Goal: Obtain resource: Download file/media

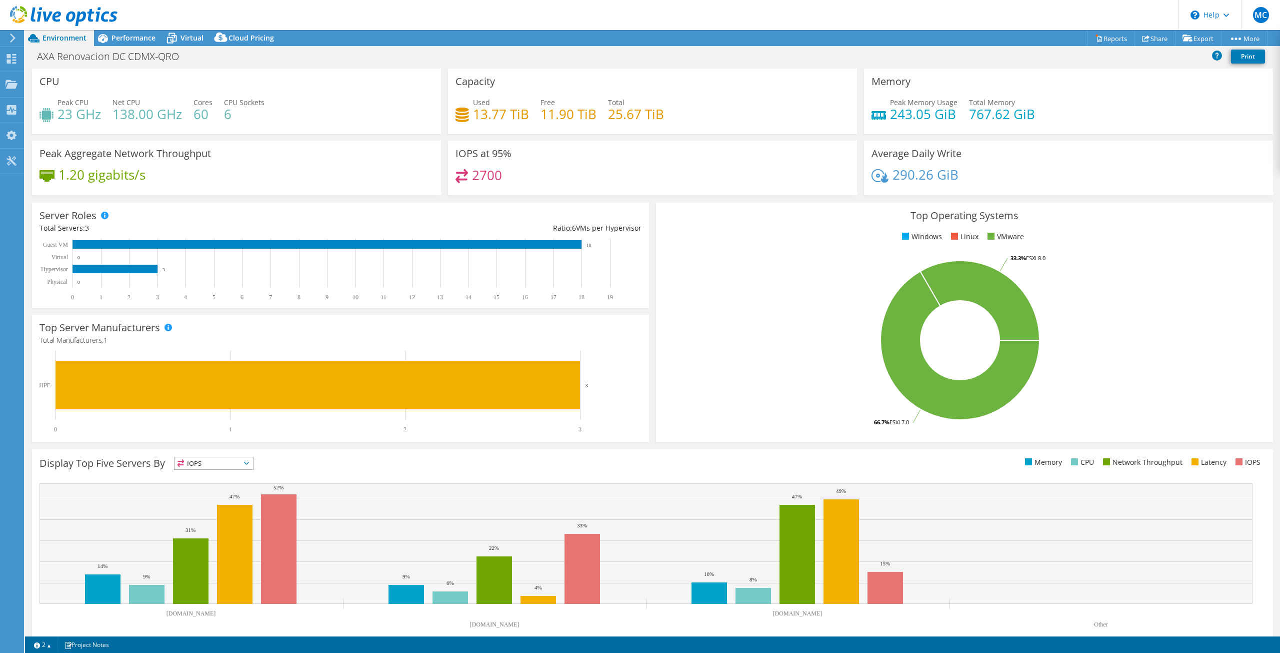
select select "USD"
click at [112, 33] on div at bounding box center [59, 17] width 118 height 34
click at [114, 35] on span "Performance" at bounding box center [134, 38] width 44 height 10
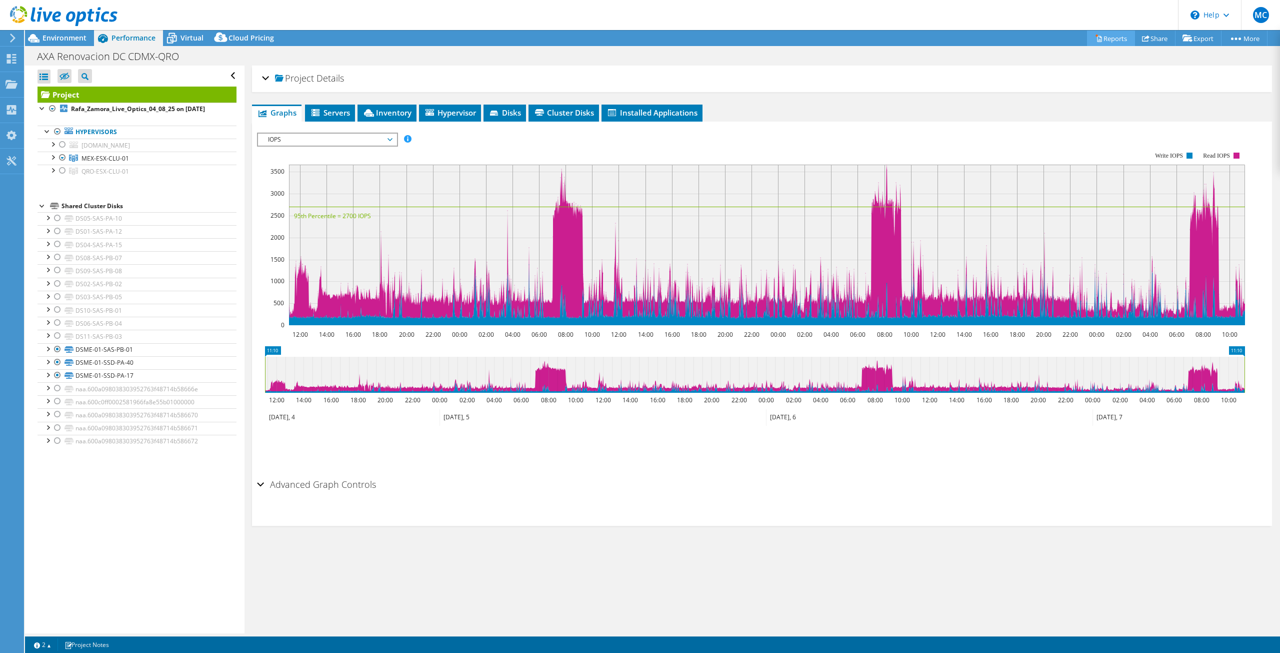
click at [1105, 39] on link "Reports" at bounding box center [1111, 39] width 48 height 16
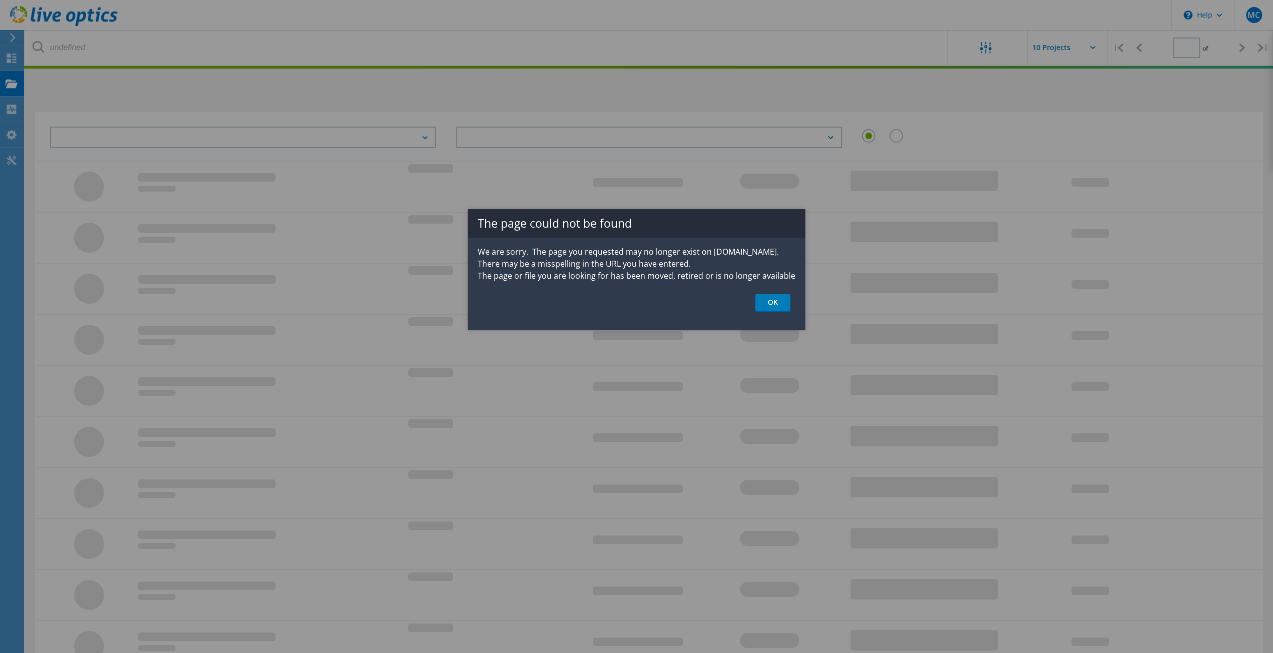
click at [772, 303] on link "OK" at bounding box center [772, 303] width 35 height 19
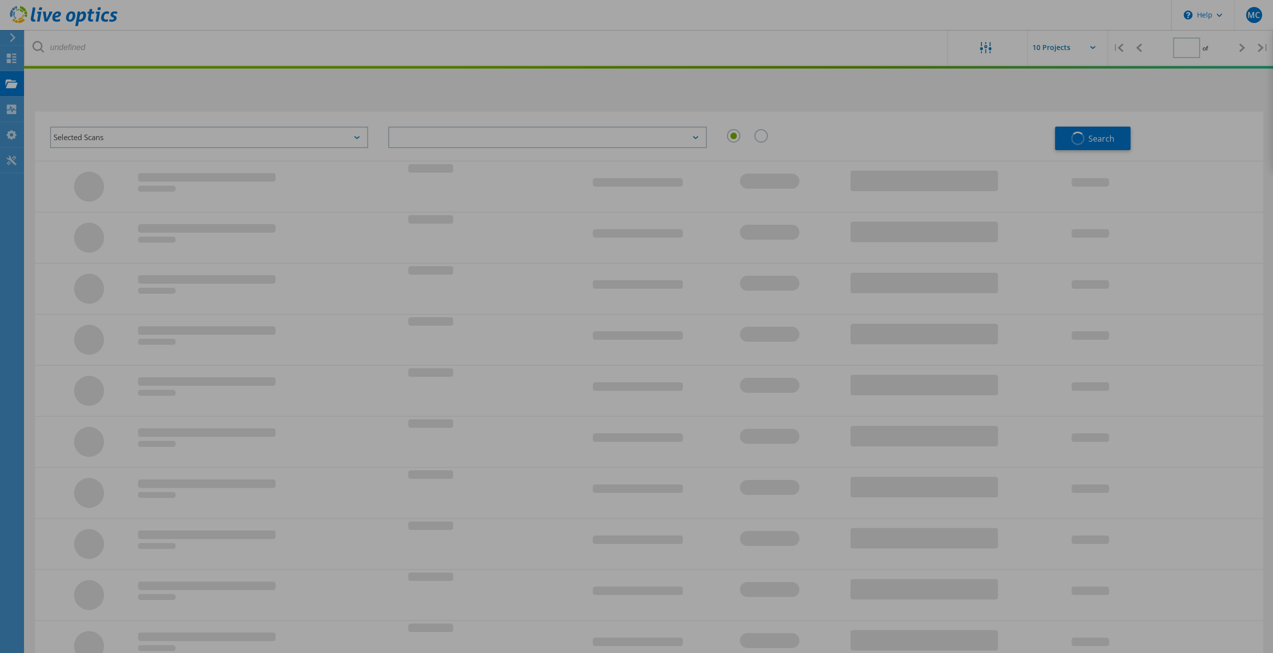
type input "1"
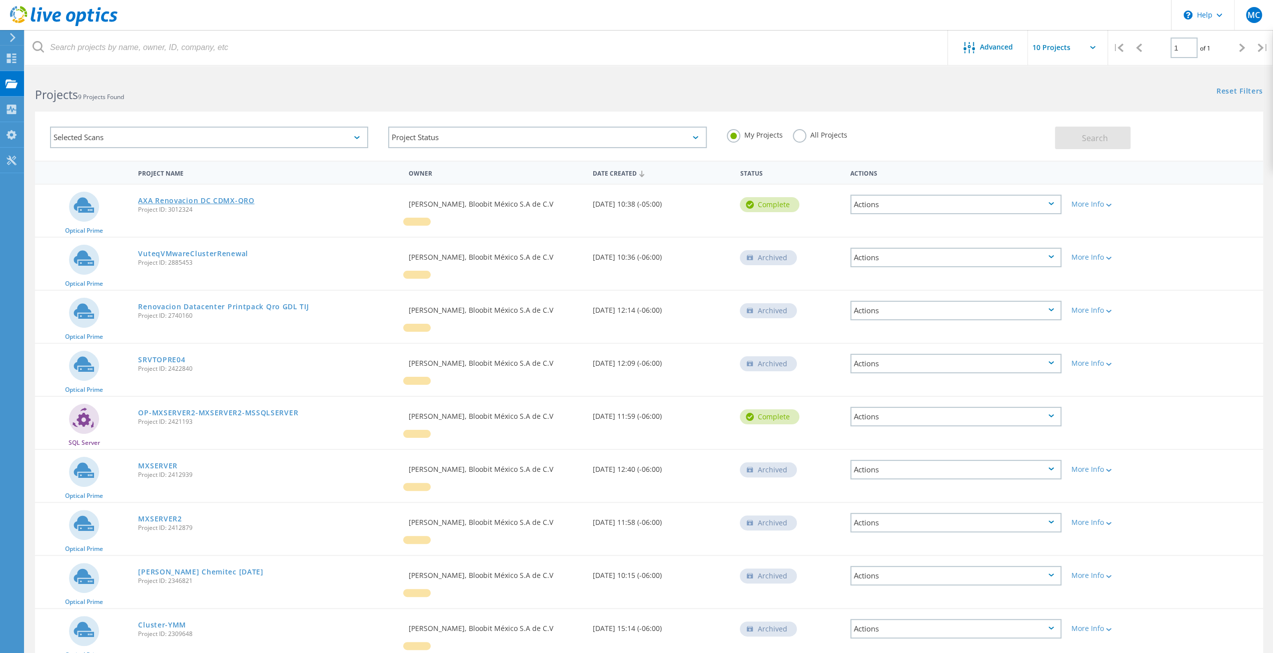
click at [171, 202] on link "AXA Renovacion DC CDMX-QRO" at bounding box center [196, 200] width 116 height 7
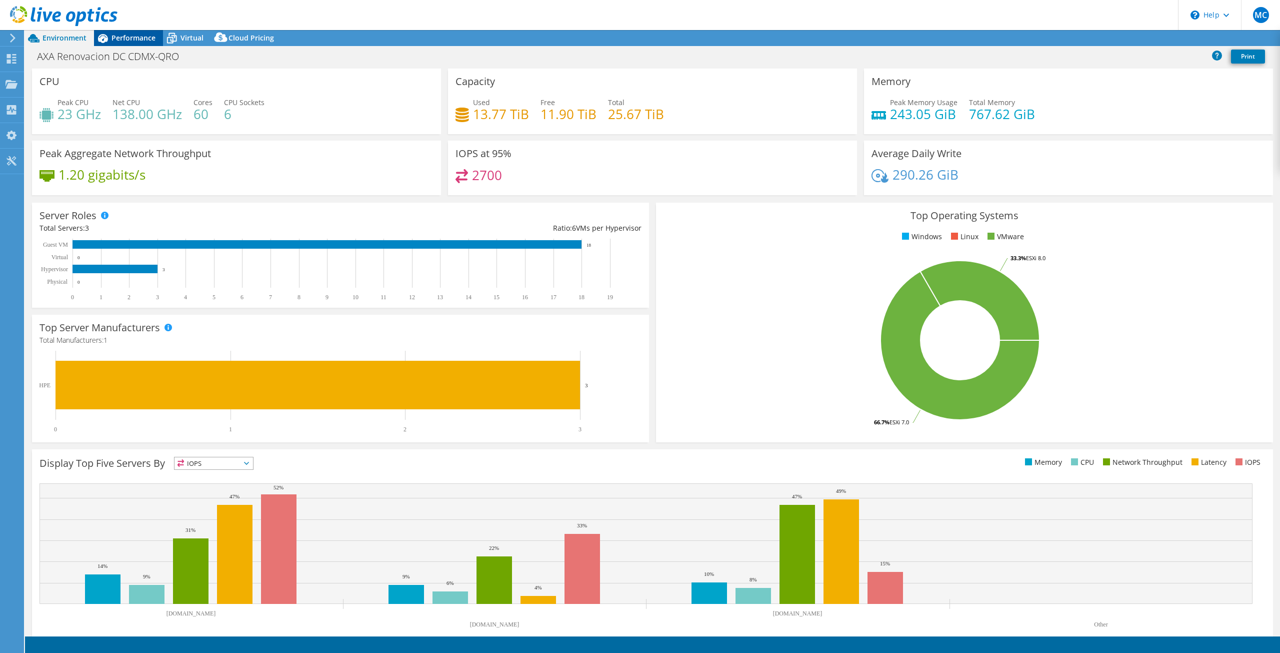
click at [135, 46] on div "Performance" at bounding box center [128, 38] width 69 height 16
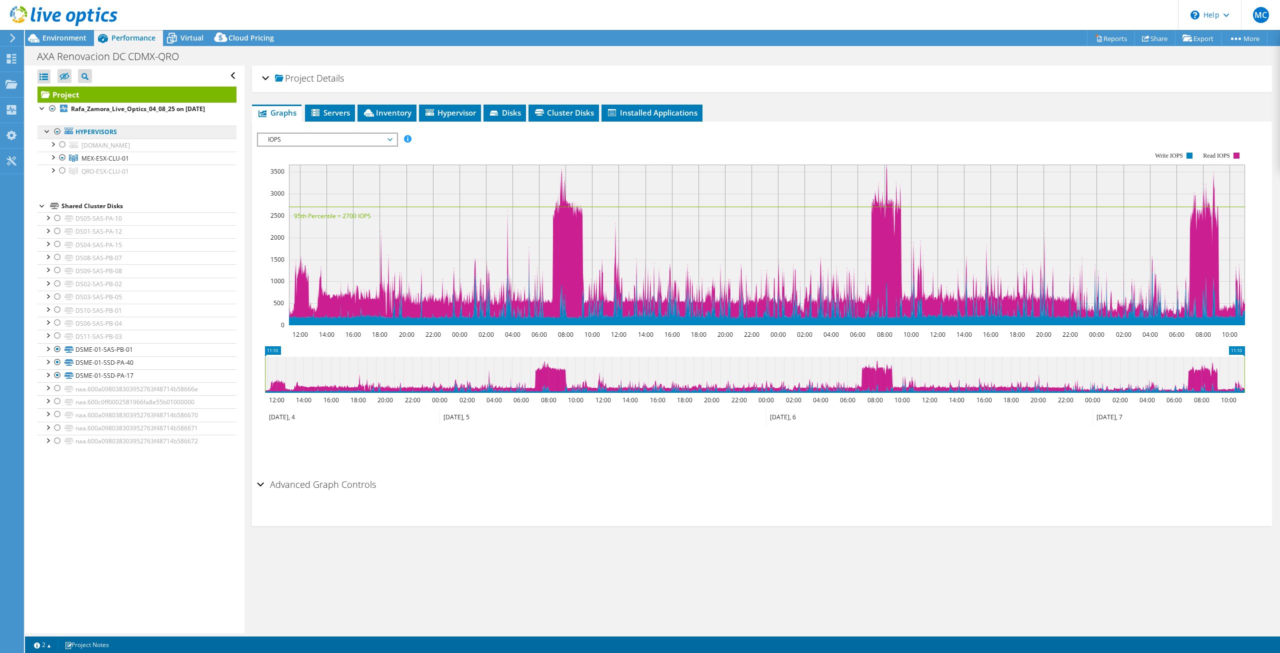
select select "USD"
click at [1108, 36] on link "Reports" at bounding box center [1111, 39] width 48 height 16
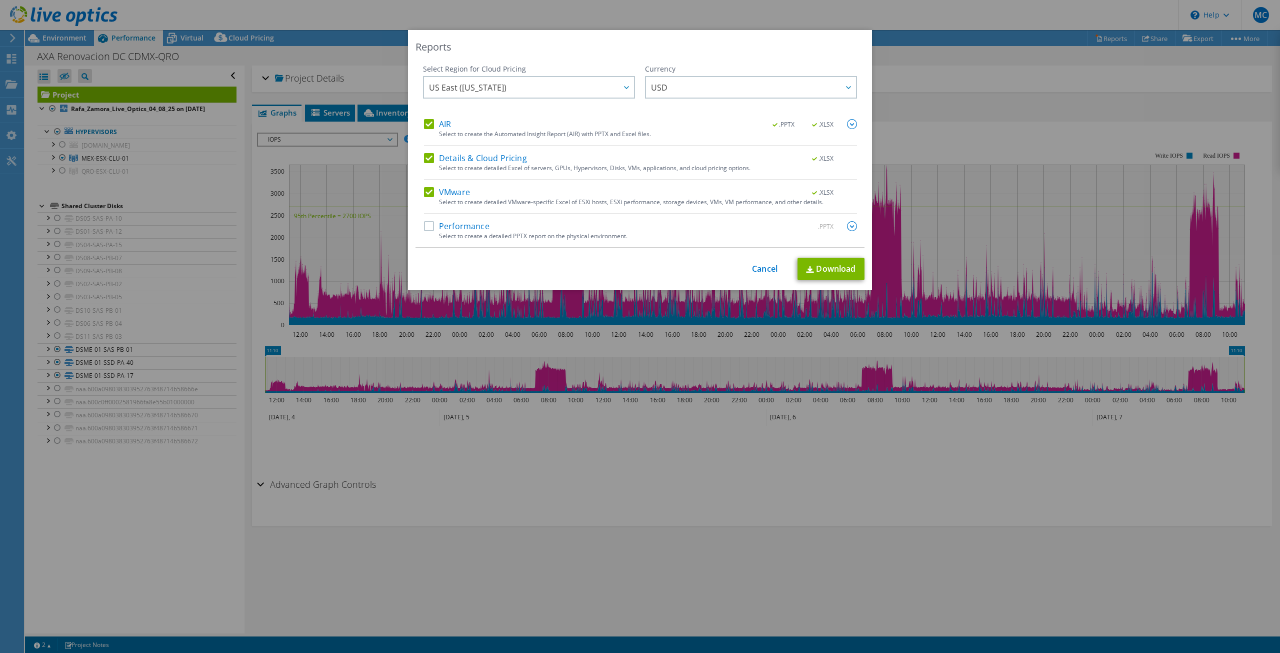
click at [424, 124] on label "AIR" at bounding box center [437, 124] width 27 height 10
click at [0, 0] on input "AIR" at bounding box center [0, 0] width 0 height 0
click at [424, 162] on label "Details & Cloud Pricing" at bounding box center [475, 158] width 103 height 10
click at [0, 0] on input "Details & Cloud Pricing" at bounding box center [0, 0] width 0 height 0
click at [424, 229] on label "Performance" at bounding box center [457, 226] width 66 height 10
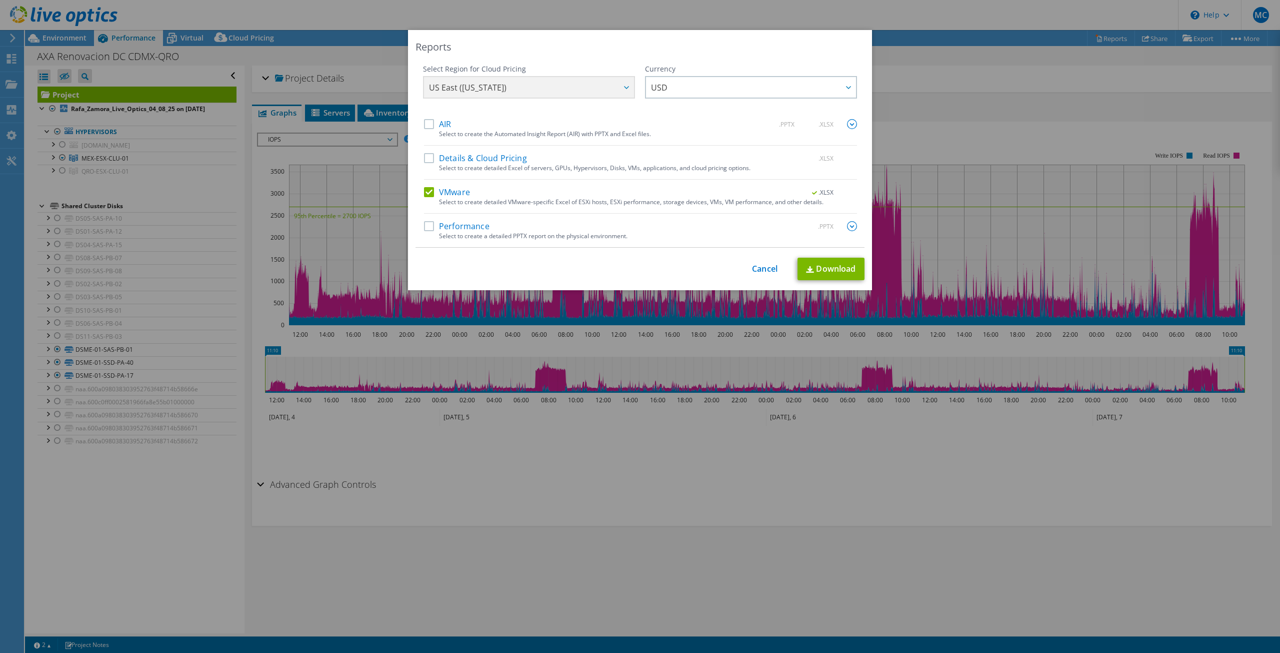
click at [0, 0] on input "Performance" at bounding box center [0, 0] width 0 height 0
click at [847, 228] on img at bounding box center [852, 226] width 10 height 10
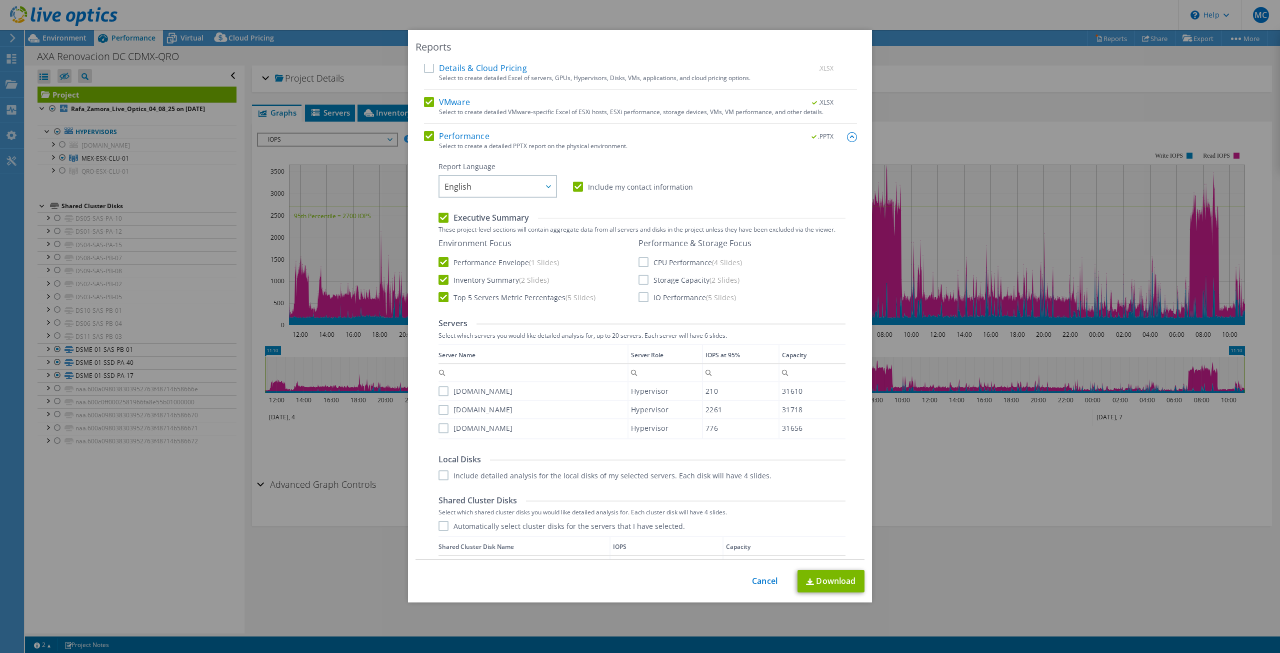
scroll to position [99, 0]
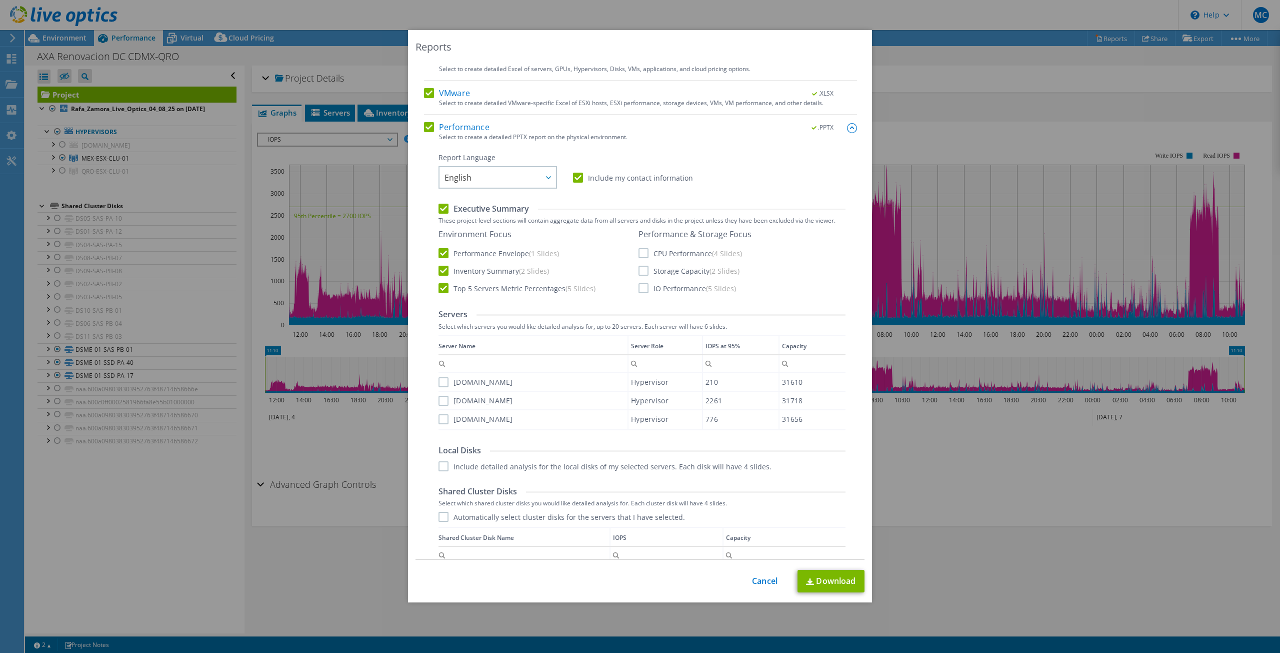
click at [641, 251] on label "CPU Performance (4 Slides)" at bounding box center [691, 253] width 104 height 10
click at [0, 0] on input "CPU Performance (4 Slides)" at bounding box center [0, 0] width 0 height 0
click at [639, 268] on label "Storage Capacity (2 Slides)" at bounding box center [689, 271] width 101 height 10
click at [0, 0] on input "Storage Capacity (2 Slides)" at bounding box center [0, 0] width 0 height 0
click at [639, 285] on label "IO Performance (5 Slides)" at bounding box center [688, 288] width 98 height 10
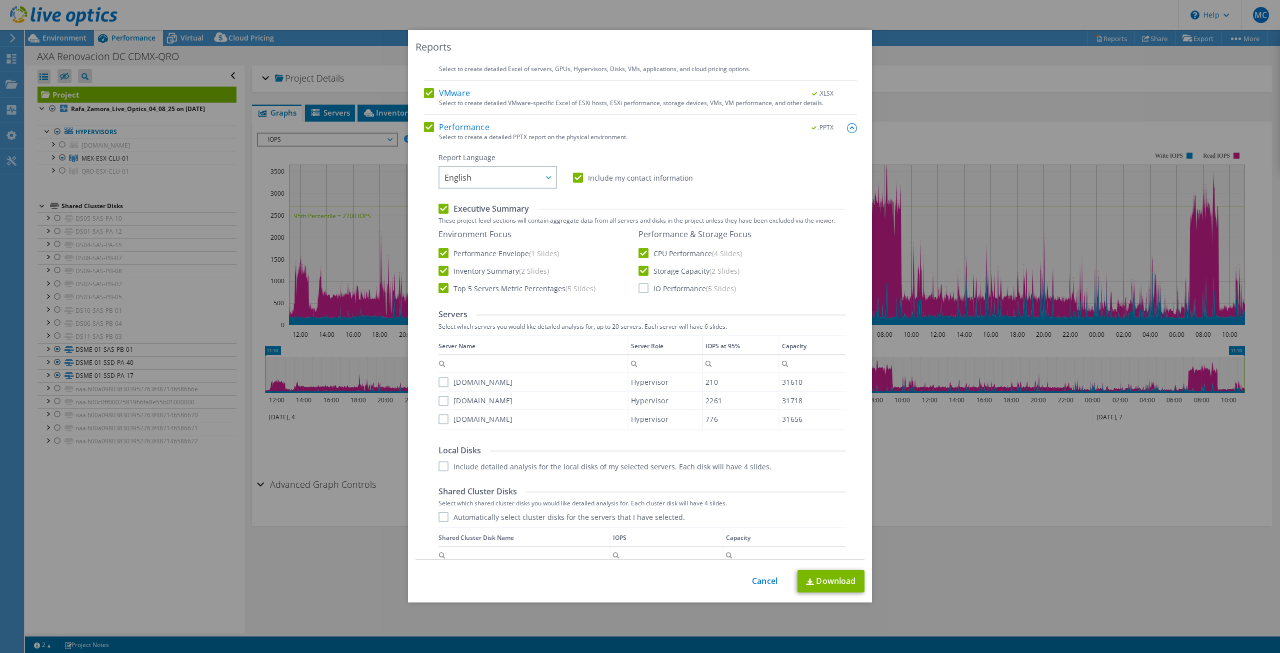
click at [0, 0] on input "IO Performance (5 Slides)" at bounding box center [0, 0] width 0 height 0
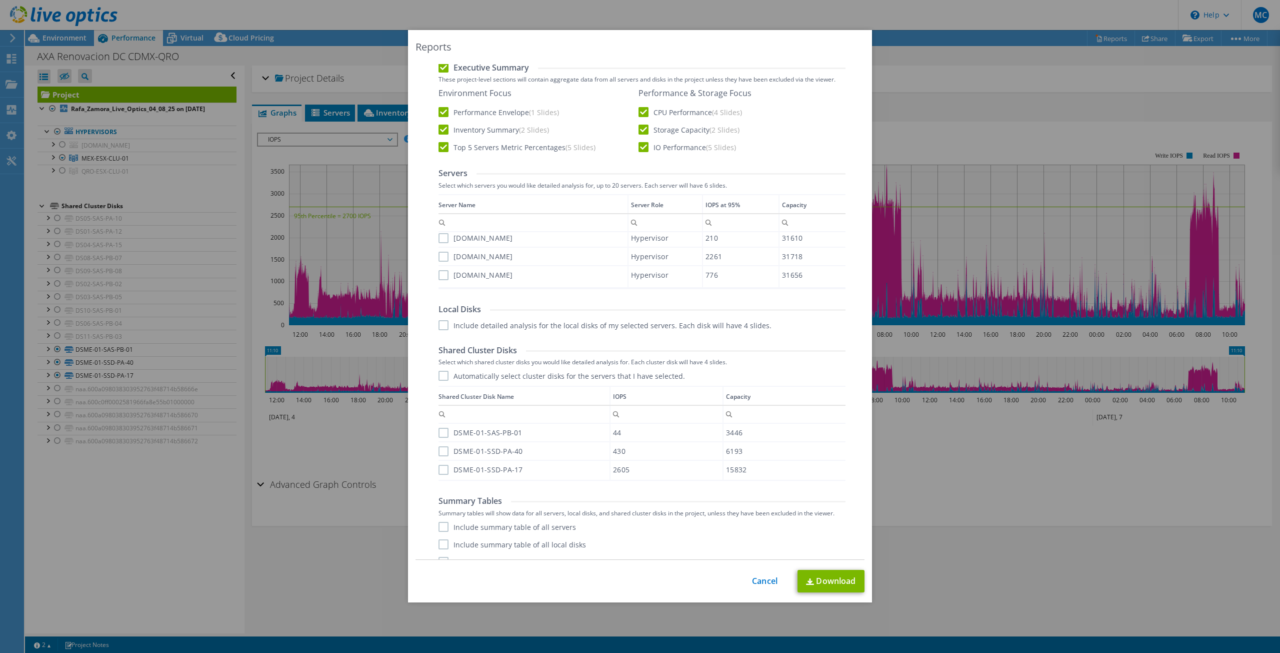
scroll to position [242, 0]
click at [440, 234] on label "xvpi-vir-esx-08.mexico.corp.axa-assistance.us" at bounding box center [476, 237] width 75 height 10
click at [0, 0] on input "xvpi-vir-esx-08.mexico.corp.axa-assistance.us" at bounding box center [0, 0] width 0 height 0
drag, startPoint x: 436, startPoint y: 253, endPoint x: 435, endPoint y: 260, distance: 7.1
click at [439, 253] on label "xvpi-vir-esx-03.mexico.corp.axa-assistance.us" at bounding box center [476, 255] width 75 height 10
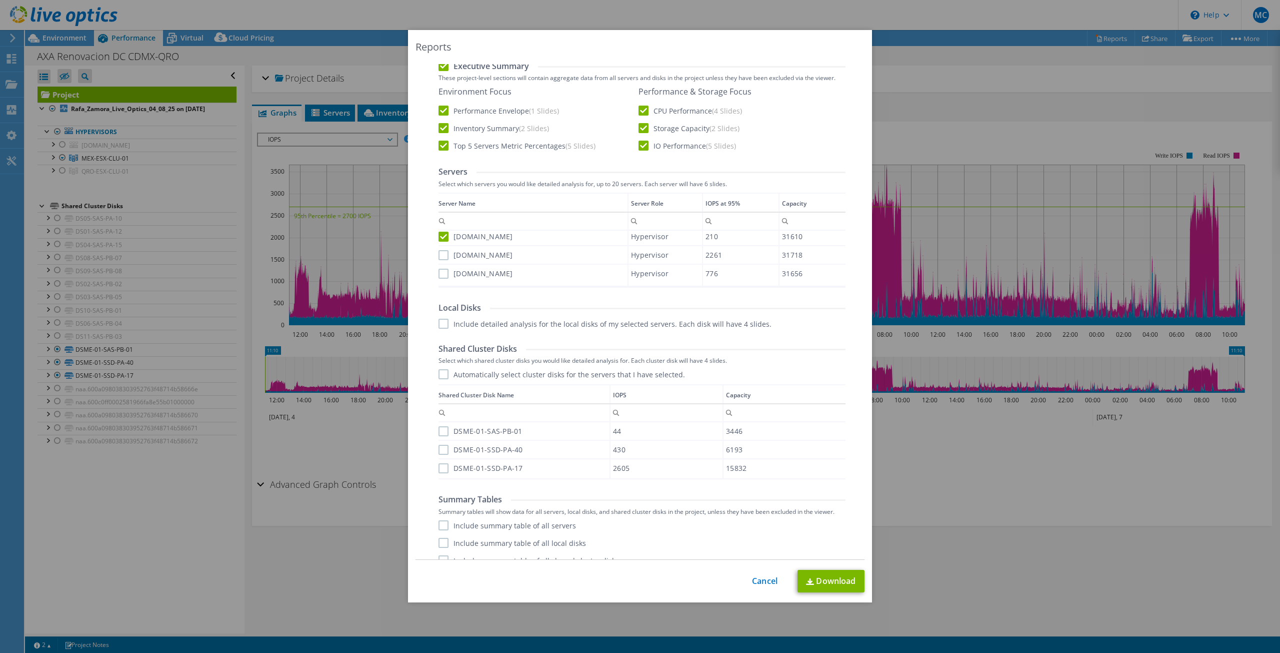
click at [0, 0] on input "xvpi-vir-esx-03.mexico.corp.axa-assistance.us" at bounding box center [0, 0] width 0 height 0
click at [439, 267] on div "Data grid" at bounding box center [440, 237] width 2 height 88
click at [439, 272] on div "Data grid" at bounding box center [440, 237] width 2 height 88
click at [439, 275] on label "xvpi-vir-esx-04.mexico.corp.axa-assistance.us" at bounding box center [476, 274] width 75 height 10
click at [0, 0] on input "xvpi-vir-esx-04.mexico.corp.axa-assistance.us" at bounding box center [0, 0] width 0 height 0
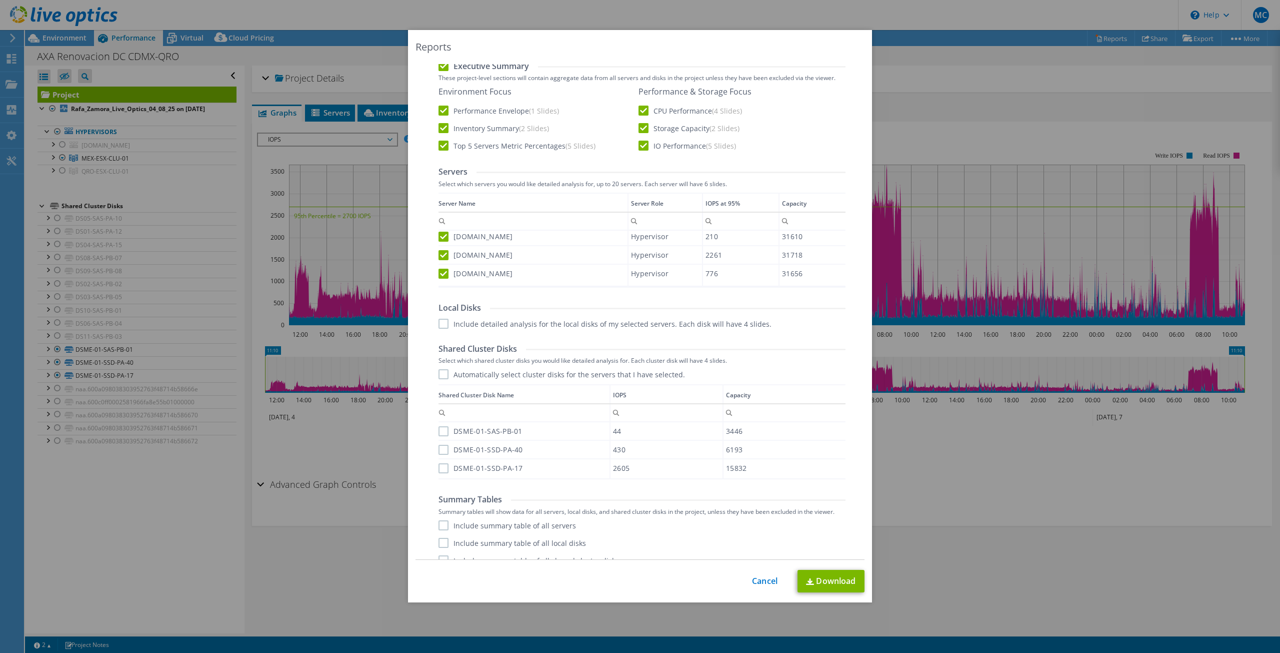
click at [439, 320] on label "Include detailed analysis for the local disks of my selected servers. Each disk…" at bounding box center [605, 324] width 333 height 10
click at [0, 0] on input "Include detailed analysis for the local disks of my selected servers. Each disk…" at bounding box center [0, 0] width 0 height 0
click at [441, 374] on label "Automatically select cluster disks for the servers that I have selected." at bounding box center [562, 374] width 247 height 10
click at [0, 0] on input "Automatically select cluster disks for the servers that I have selected." at bounding box center [0, 0] width 0 height 0
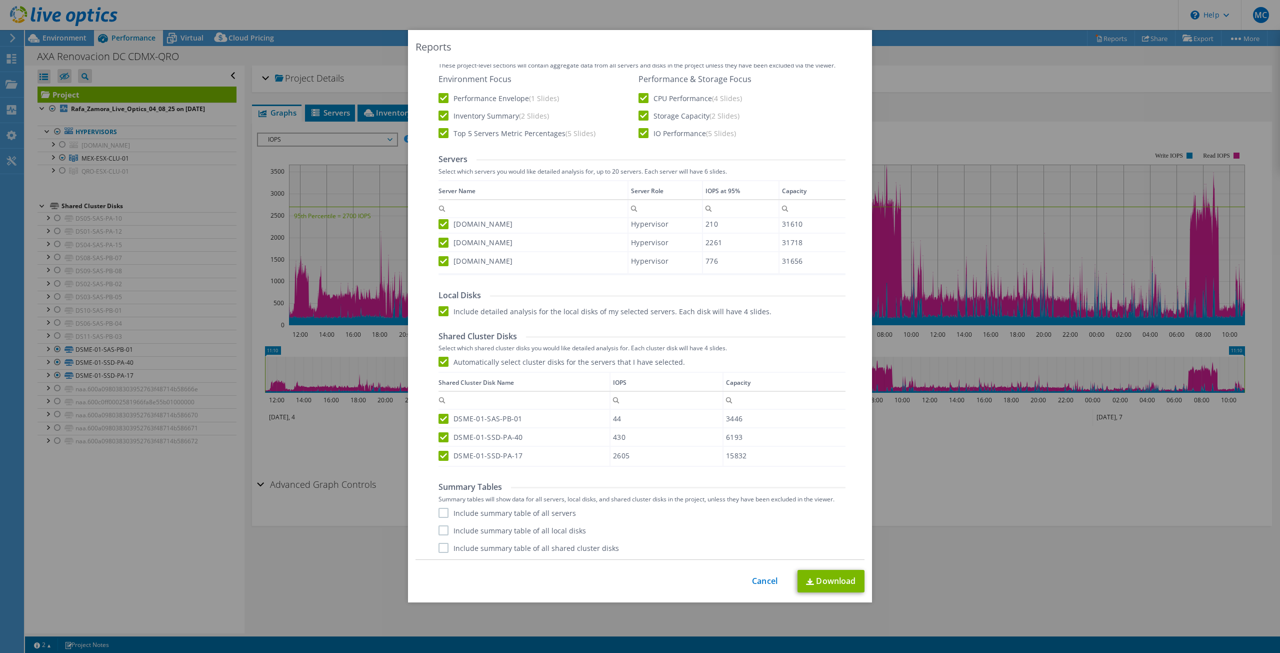
scroll to position [1, 0]
drag, startPoint x: 440, startPoint y: 513, endPoint x: 438, endPoint y: 526, distance: 13.7
click at [440, 514] on label "Include summary table of all servers" at bounding box center [508, 513] width 138 height 10
click at [0, 0] on input "Include summary table of all servers" at bounding box center [0, 0] width 0 height 0
click at [439, 535] on div "Include summary table of all servers Include summary table of all local disks I…" at bounding box center [642, 530] width 407 height 45
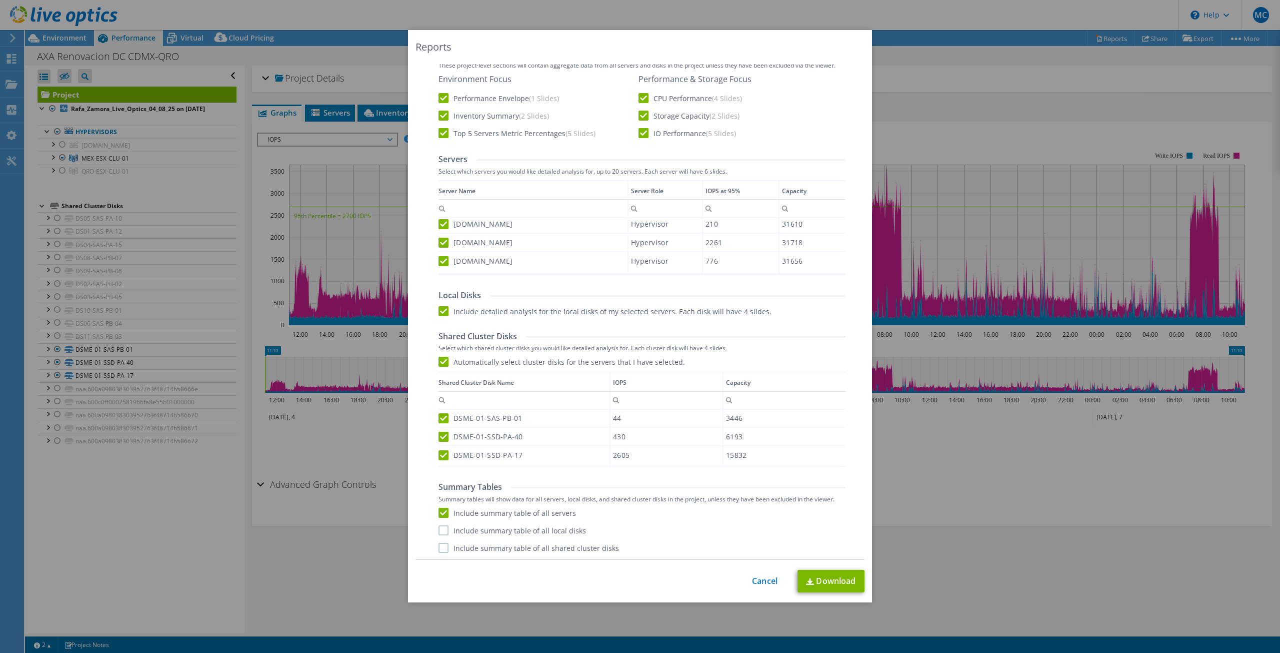
click at [439, 545] on label "Include summary table of all shared cluster disks" at bounding box center [529, 548] width 181 height 10
click at [0, 0] on input "Include summary table of all shared cluster disks" at bounding box center [0, 0] width 0 height 0
click at [439, 527] on label "Include summary table of all local disks" at bounding box center [513, 530] width 148 height 10
click at [0, 0] on input "Include summary table of all local disks" at bounding box center [0, 0] width 0 height 0
click at [808, 582] on img at bounding box center [810, 581] width 8 height 7
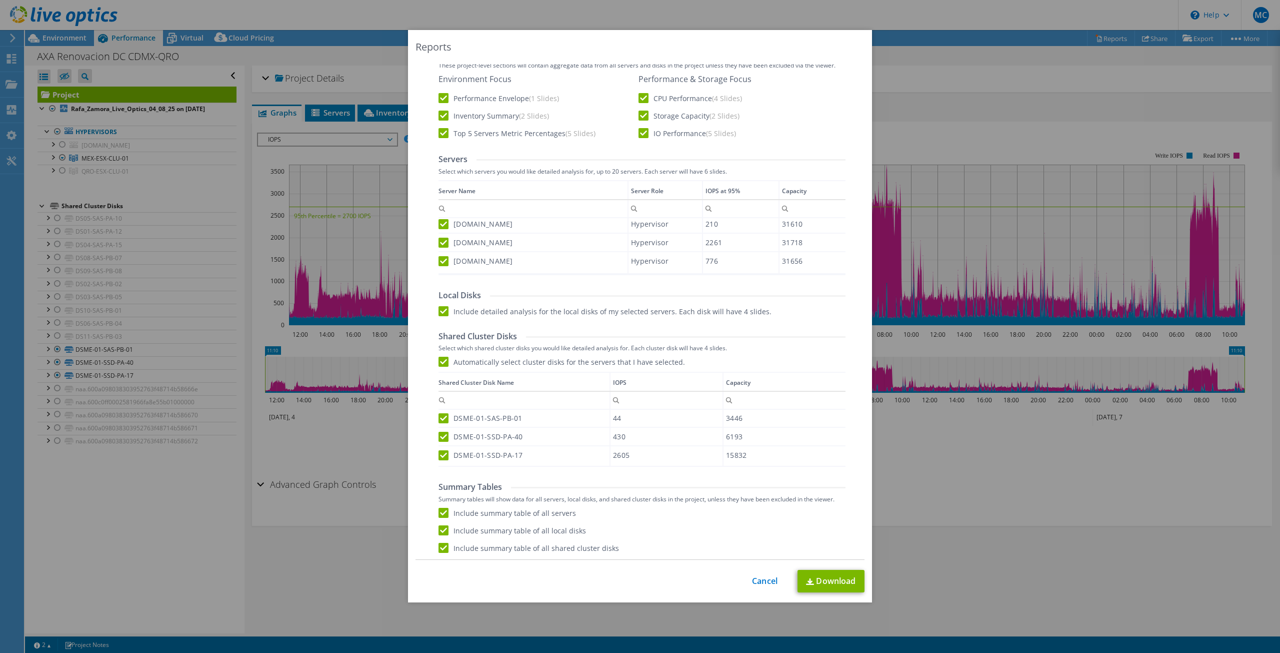
click at [1037, 465] on div "Reports Select Region for Cloud Pricing Asia Pacific (Hong Kong) Asia Pacific (…" at bounding box center [640, 326] width 1280 height 593
